Goal: Check status: Check status

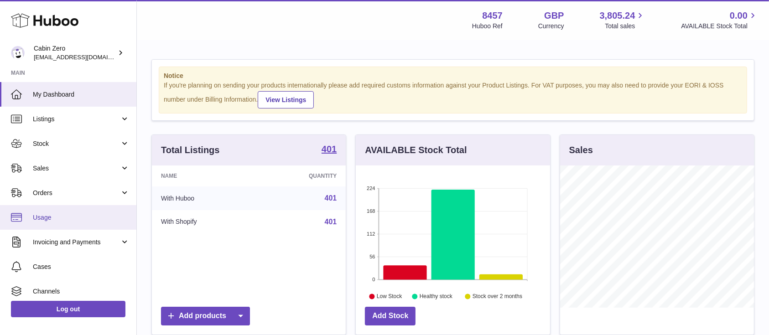
click at [52, 220] on span "Usage" at bounding box center [81, 217] width 97 height 9
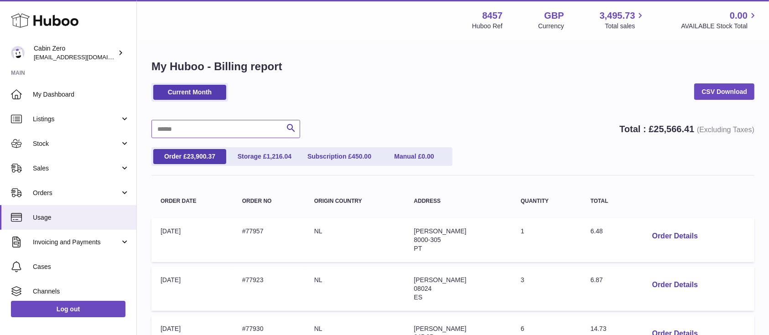
click at [193, 131] on input "text" at bounding box center [225, 129] width 149 height 18
paste input "*****"
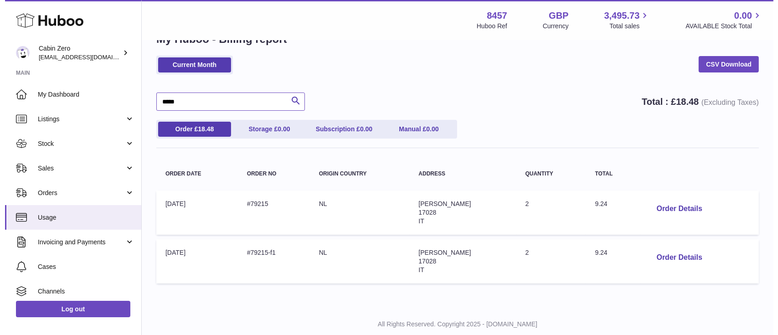
scroll to position [28, 0]
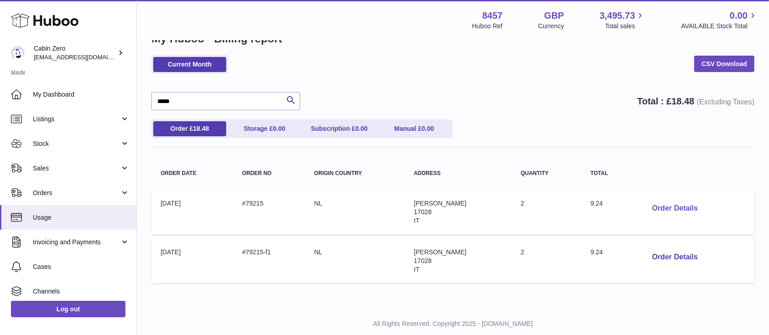
click at [667, 207] on button "Order Details" at bounding box center [675, 208] width 60 height 19
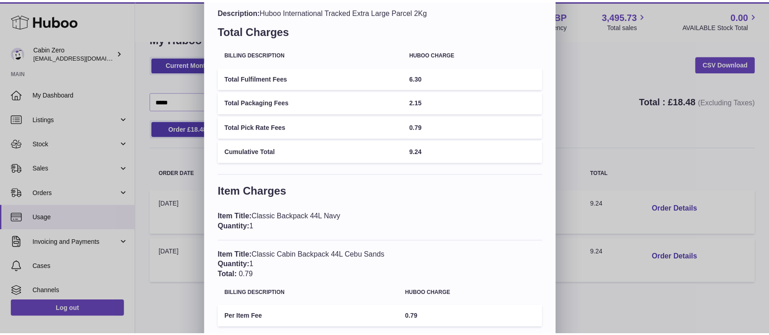
scroll to position [0, 0]
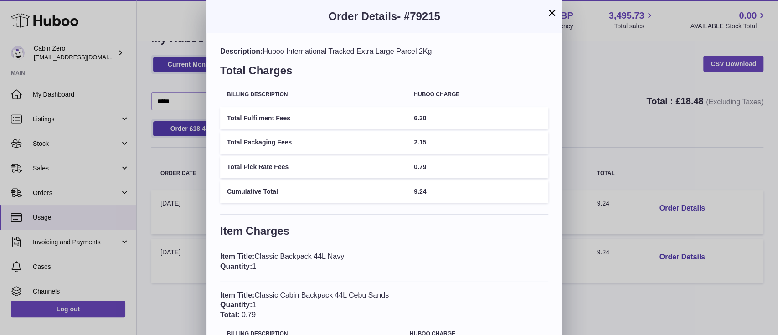
click at [556, 11] on button "×" at bounding box center [552, 12] width 11 height 11
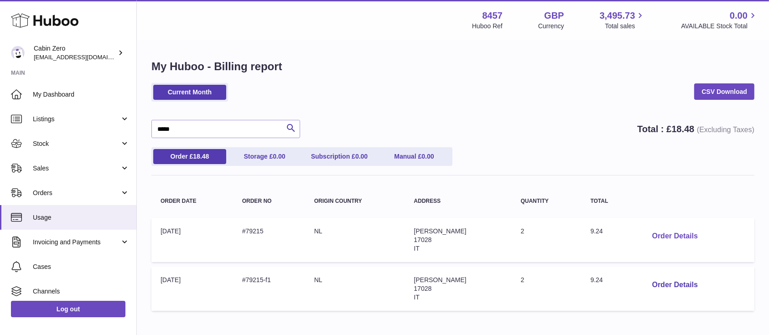
click at [671, 235] on button "Order Details" at bounding box center [675, 236] width 60 height 19
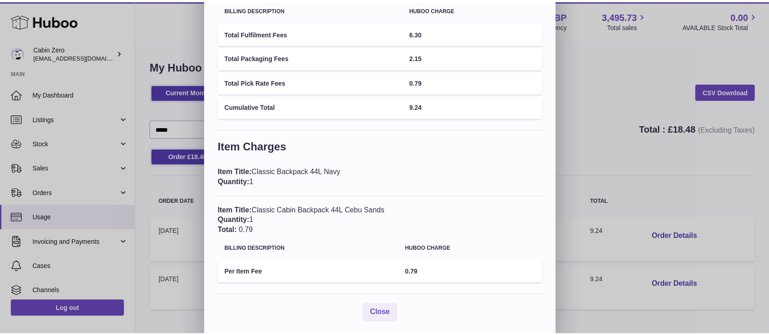
scroll to position [84, 0]
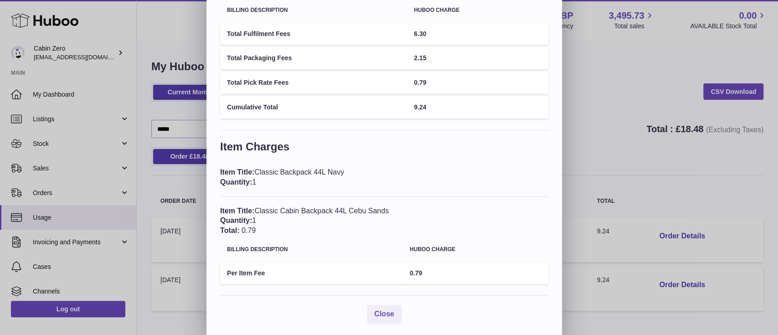
click at [427, 305] on div "Close" at bounding box center [384, 314] width 328 height 19
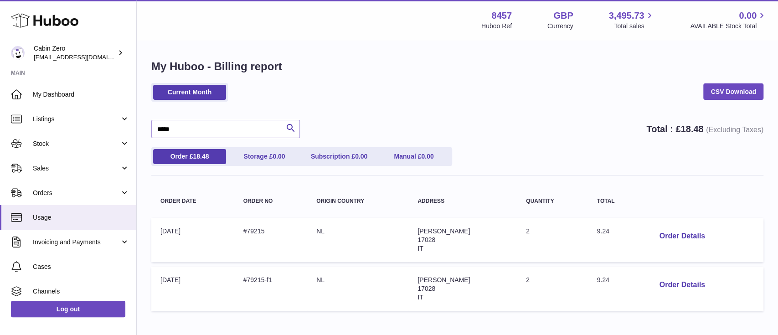
click at [573, 151] on div at bounding box center [389, 167] width 778 height 335
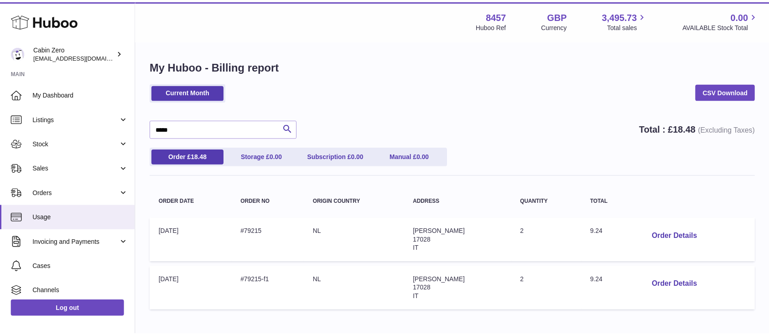
scroll to position [0, 0]
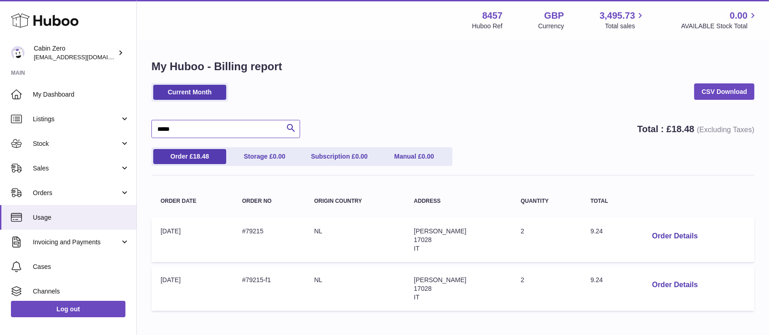
click at [168, 129] on input "*****" at bounding box center [225, 129] width 149 height 18
paste input "text"
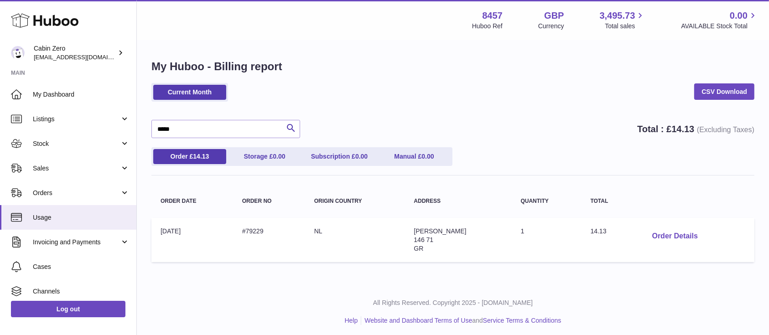
click at [686, 233] on button "Order Details" at bounding box center [675, 236] width 60 height 19
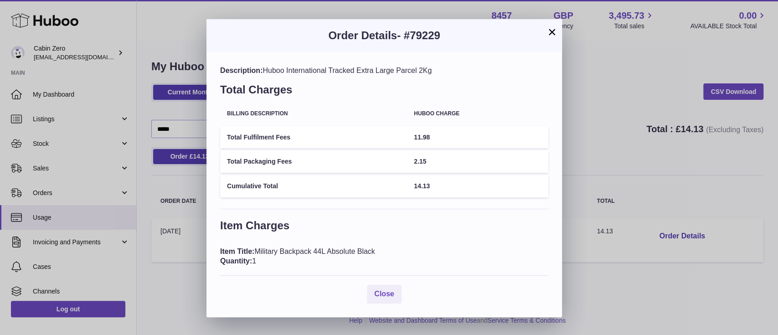
click at [457, 222] on h3 "Item Charges" at bounding box center [384, 227] width 328 height 19
click at [553, 29] on button "×" at bounding box center [552, 31] width 11 height 11
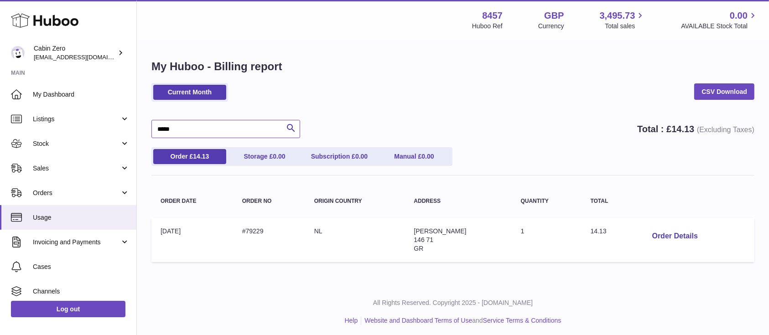
click at [191, 125] on input "*****" at bounding box center [225, 129] width 149 height 18
paste input "text"
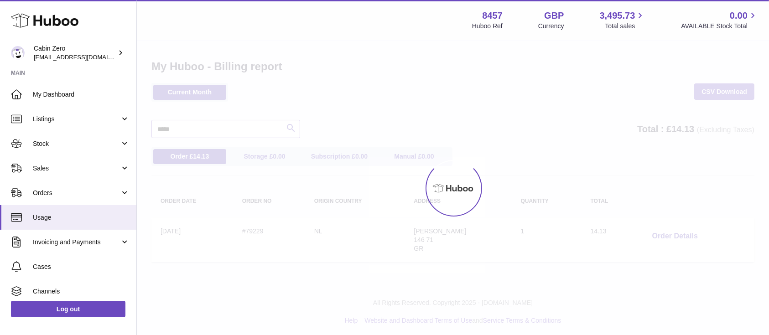
type input "*****"
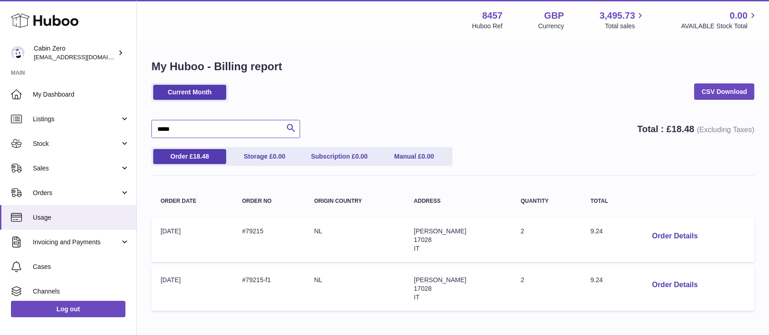
scroll to position [39, 0]
